Goal: Navigation & Orientation: Find specific page/section

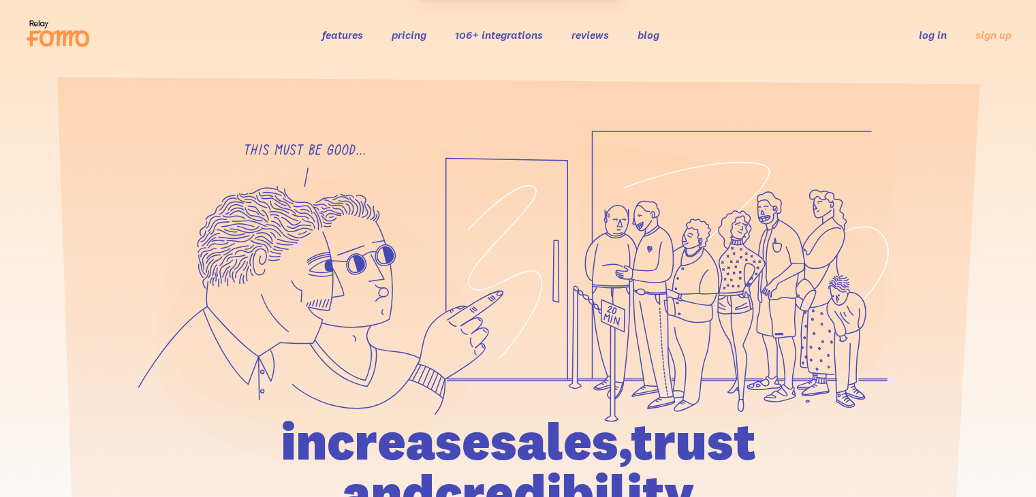
click at [932, 36] on link "log in" at bounding box center [933, 35] width 28 height 14
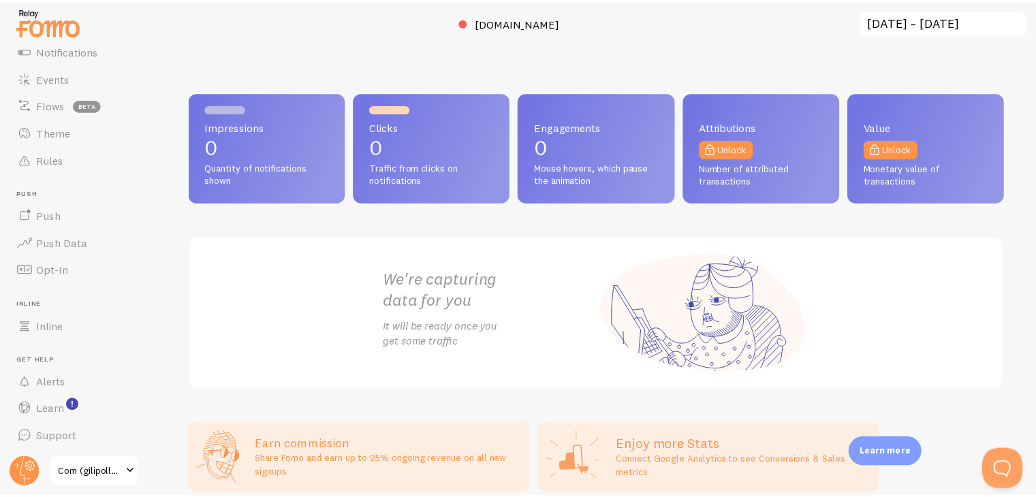
scroll to position [93, 0]
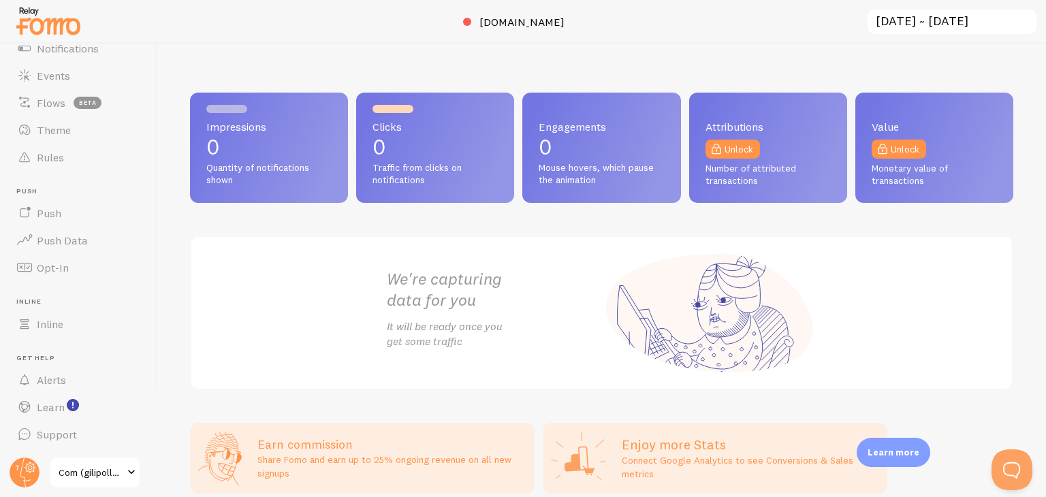
click at [64, 465] on span "Com (gilipollas)" at bounding box center [91, 472] width 65 height 16
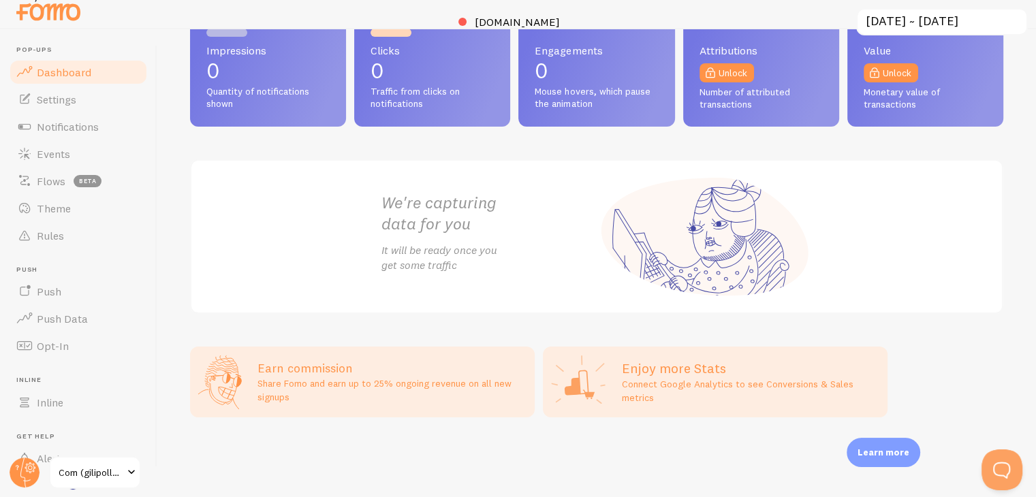
scroll to position [15, 0]
click at [371, 381] on p "Share Fomo and earn up to 25% ongoing revenue on all new signups" at bounding box center [391, 389] width 269 height 27
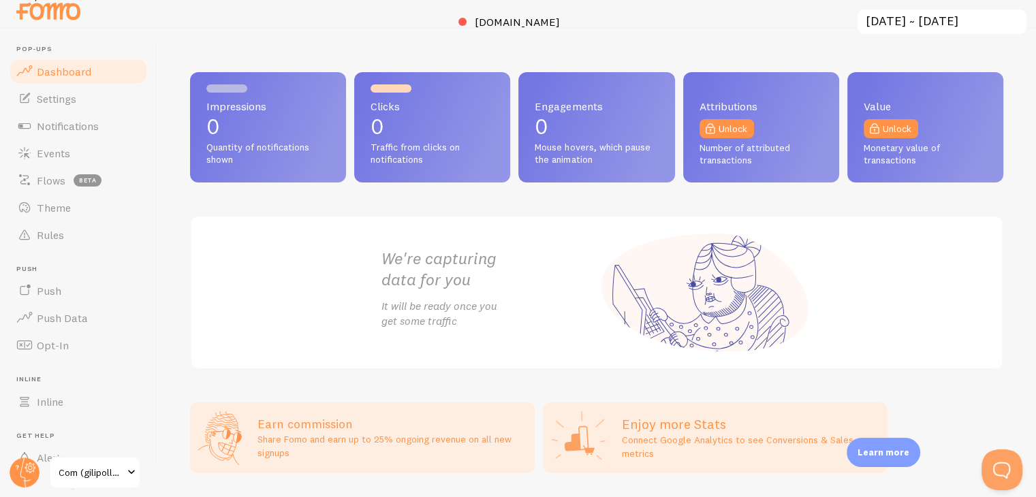
scroll to position [0, 0]
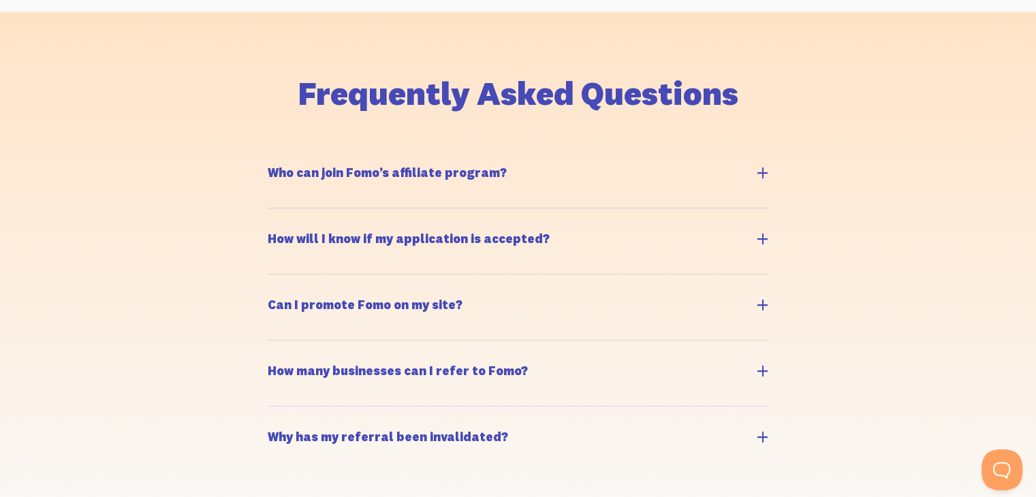
scroll to position [1430, 0]
